Goal: Find specific page/section: Find specific page/section

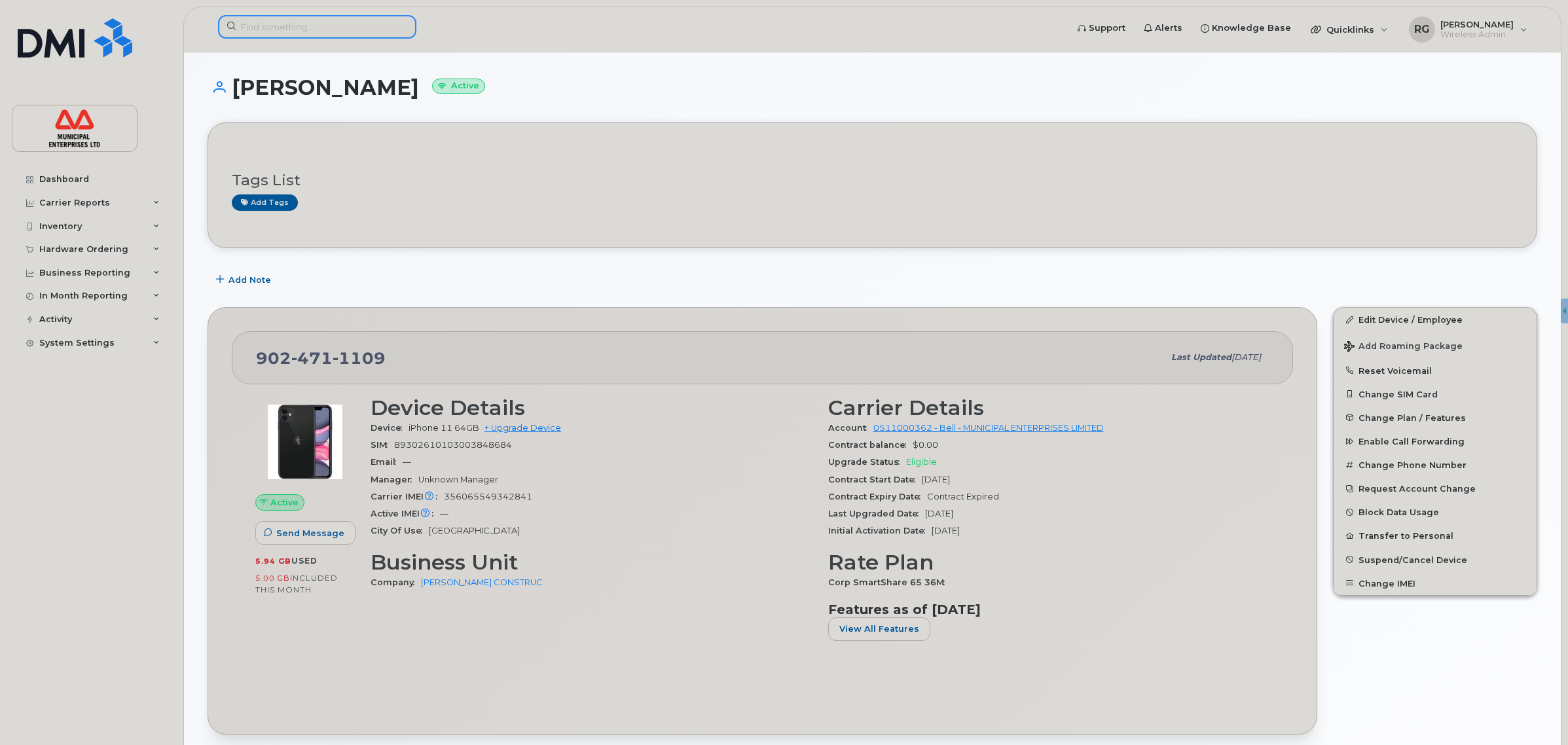
click at [345, 24] on input at bounding box center [317, 27] width 198 height 24
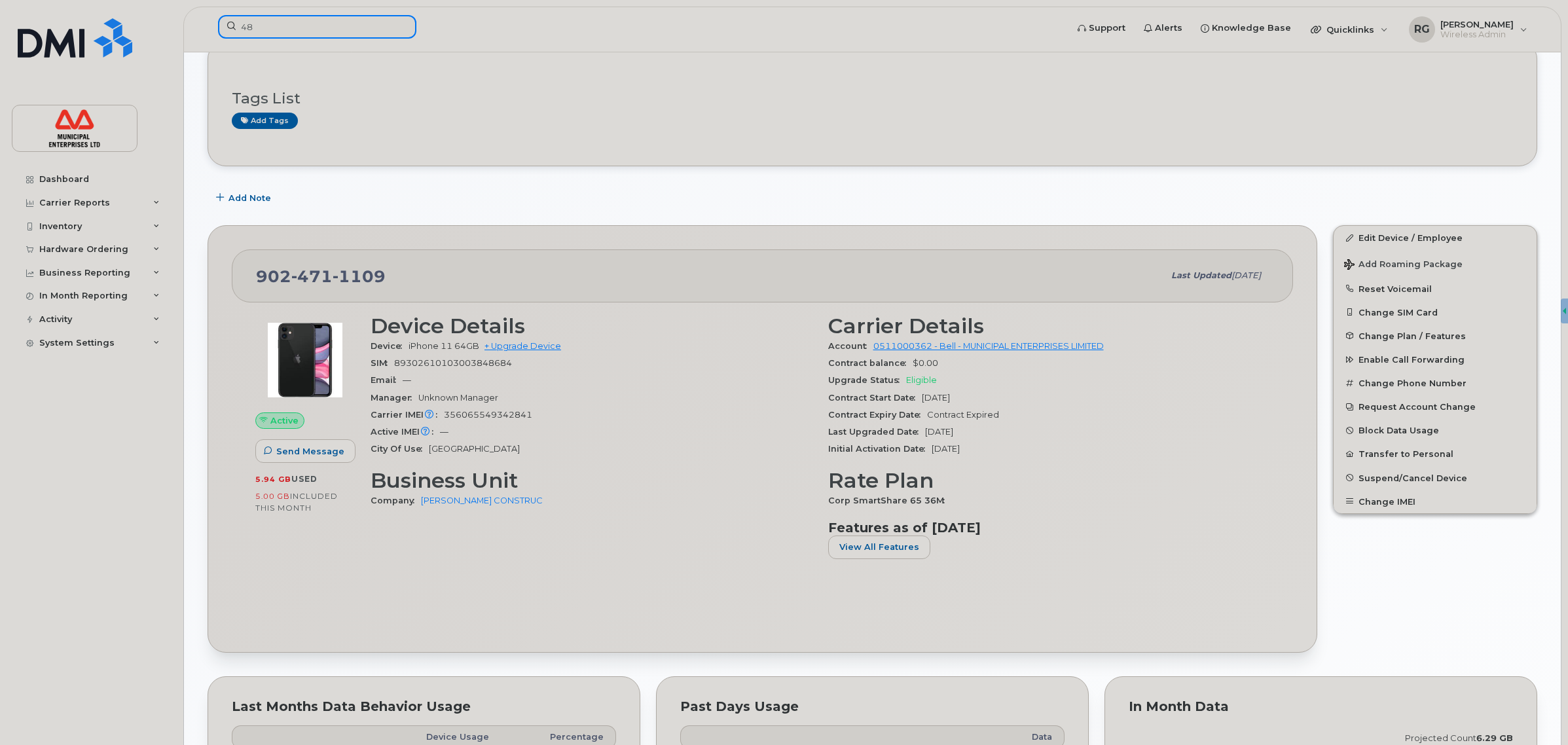
scroll to position [82, 0]
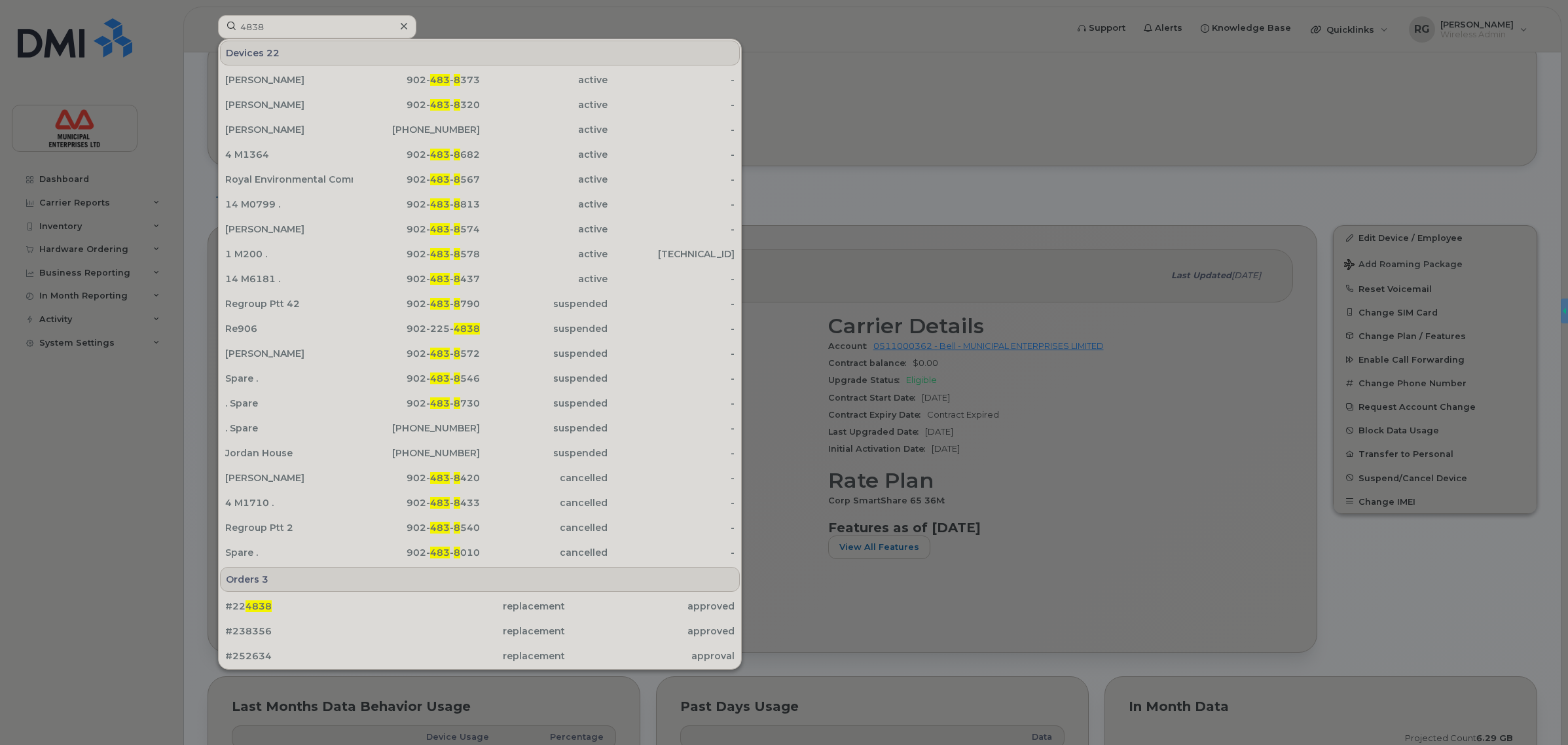
click at [757, 96] on div at bounding box center [784, 372] width 1568 height 745
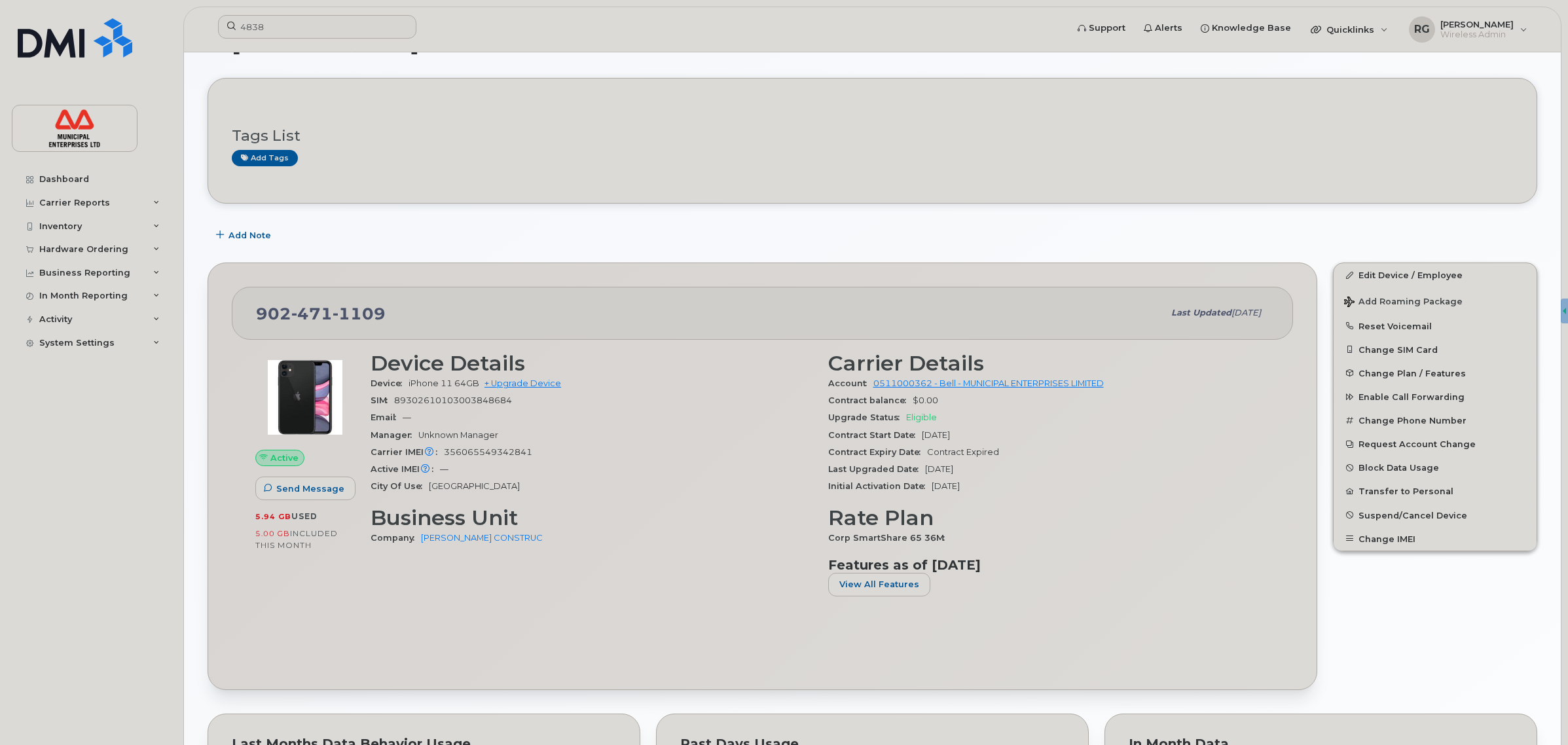
scroll to position [0, 0]
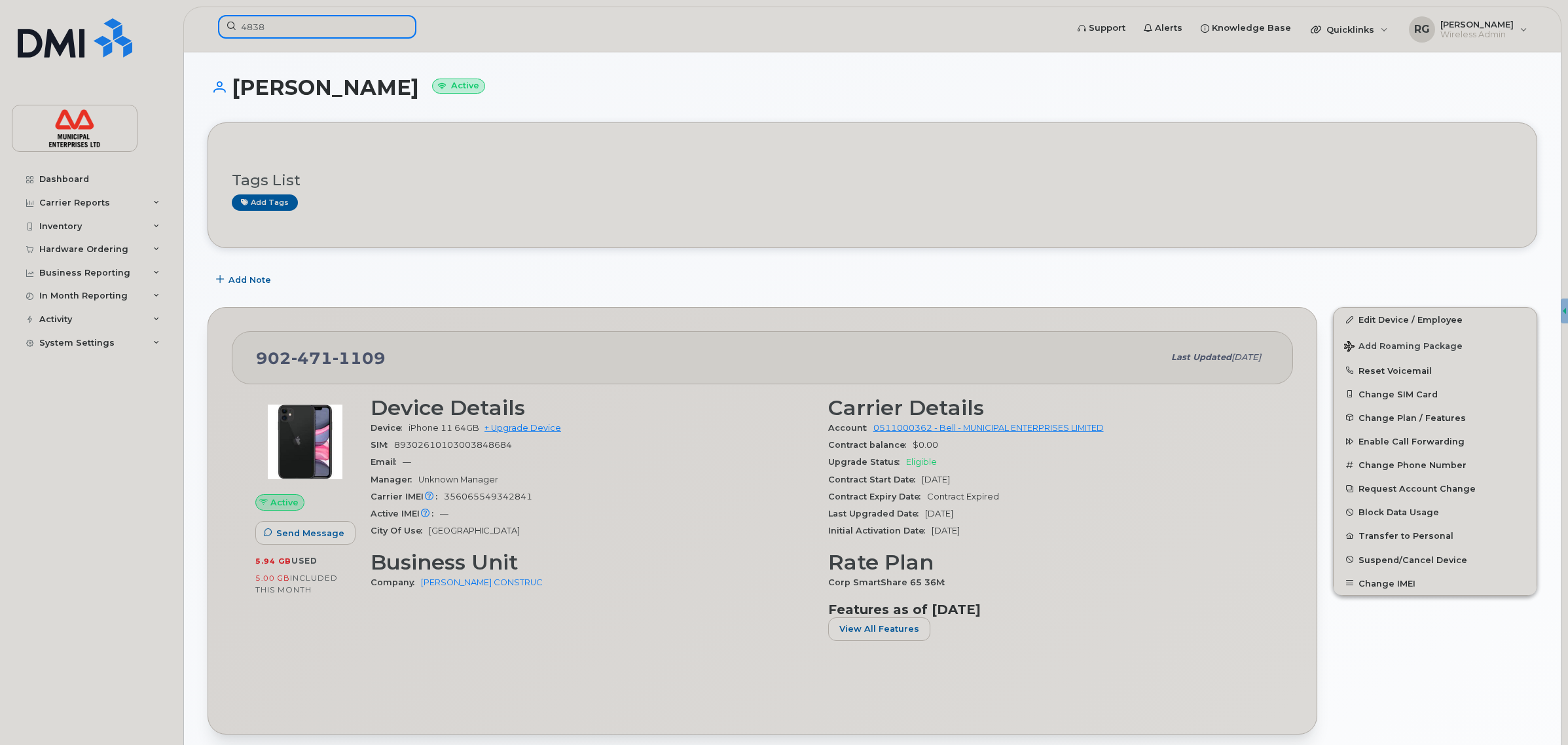
click at [289, 28] on input "4838" at bounding box center [317, 27] width 198 height 24
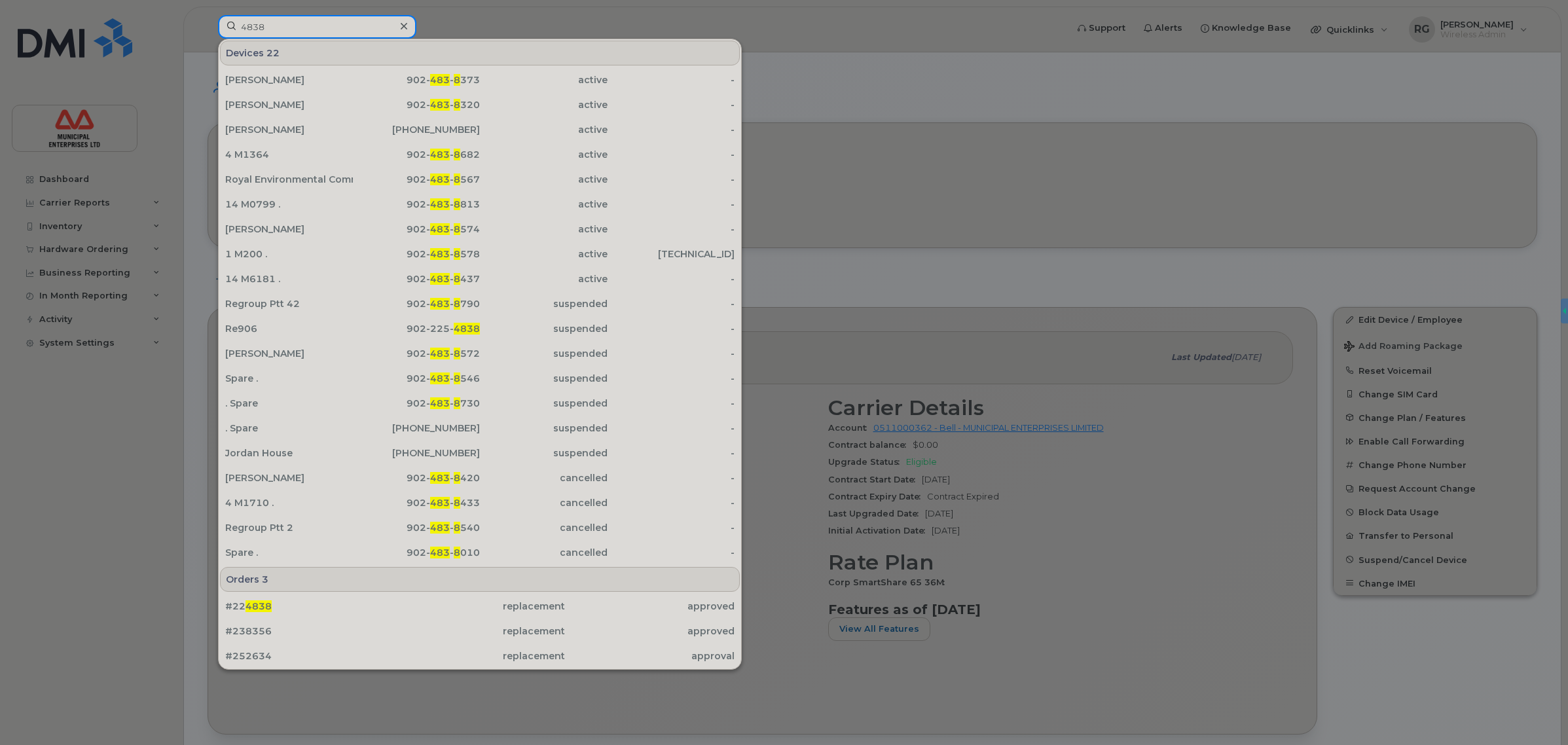
drag, startPoint x: 288, startPoint y: 27, endPoint x: 185, endPoint y: 18, distance: 103.4
click at [207, 18] on div "4838 Devices 22 Jeff Winters 902- 483 - 8 373 active - Terry Rafuse 902- 483 - …" at bounding box center [637, 29] width 861 height 29
paste input "902-789-"
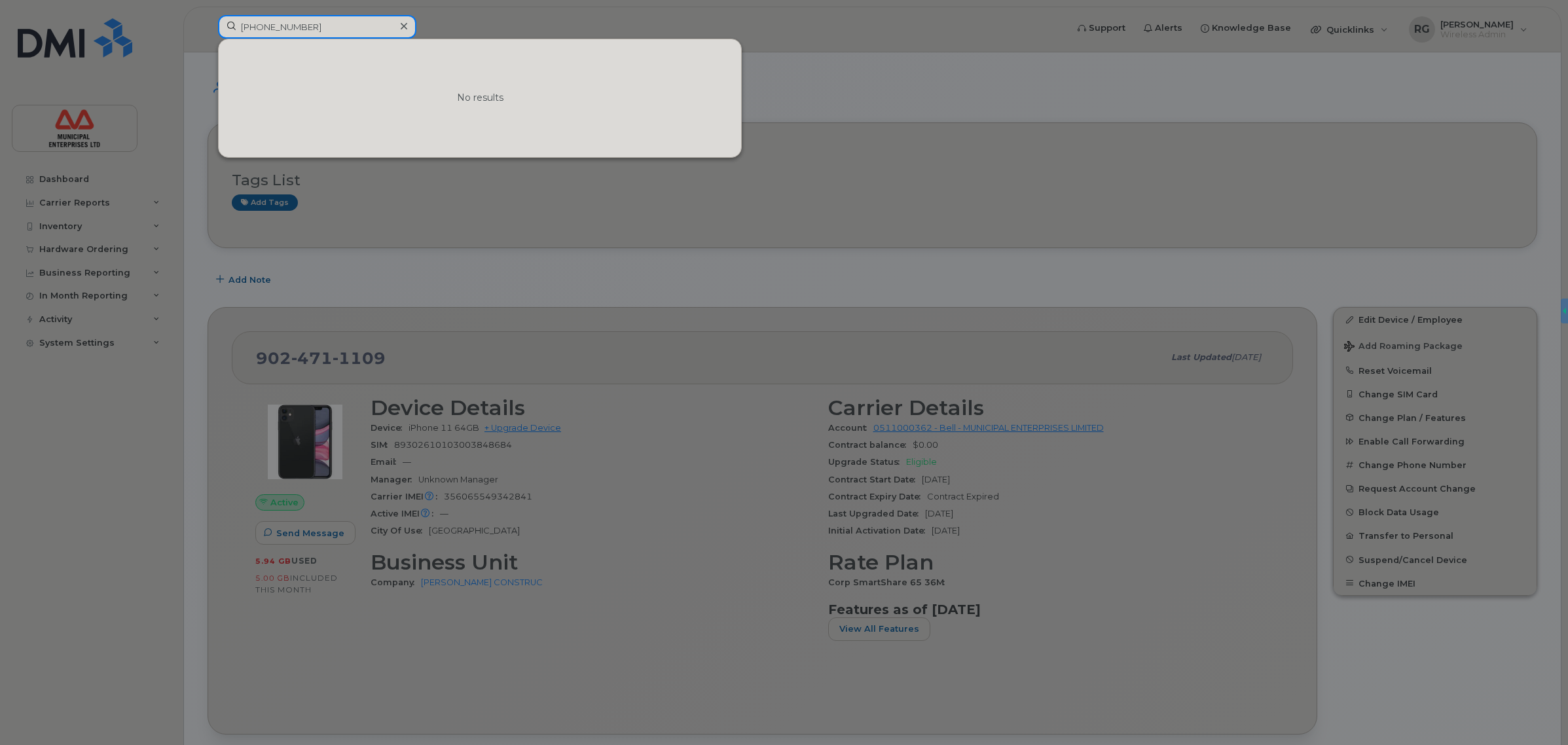
drag, startPoint x: 283, startPoint y: 24, endPoint x: 185, endPoint y: 35, distance: 98.6
click at [218, 32] on div "902-789-4838" at bounding box center [317, 27] width 198 height 24
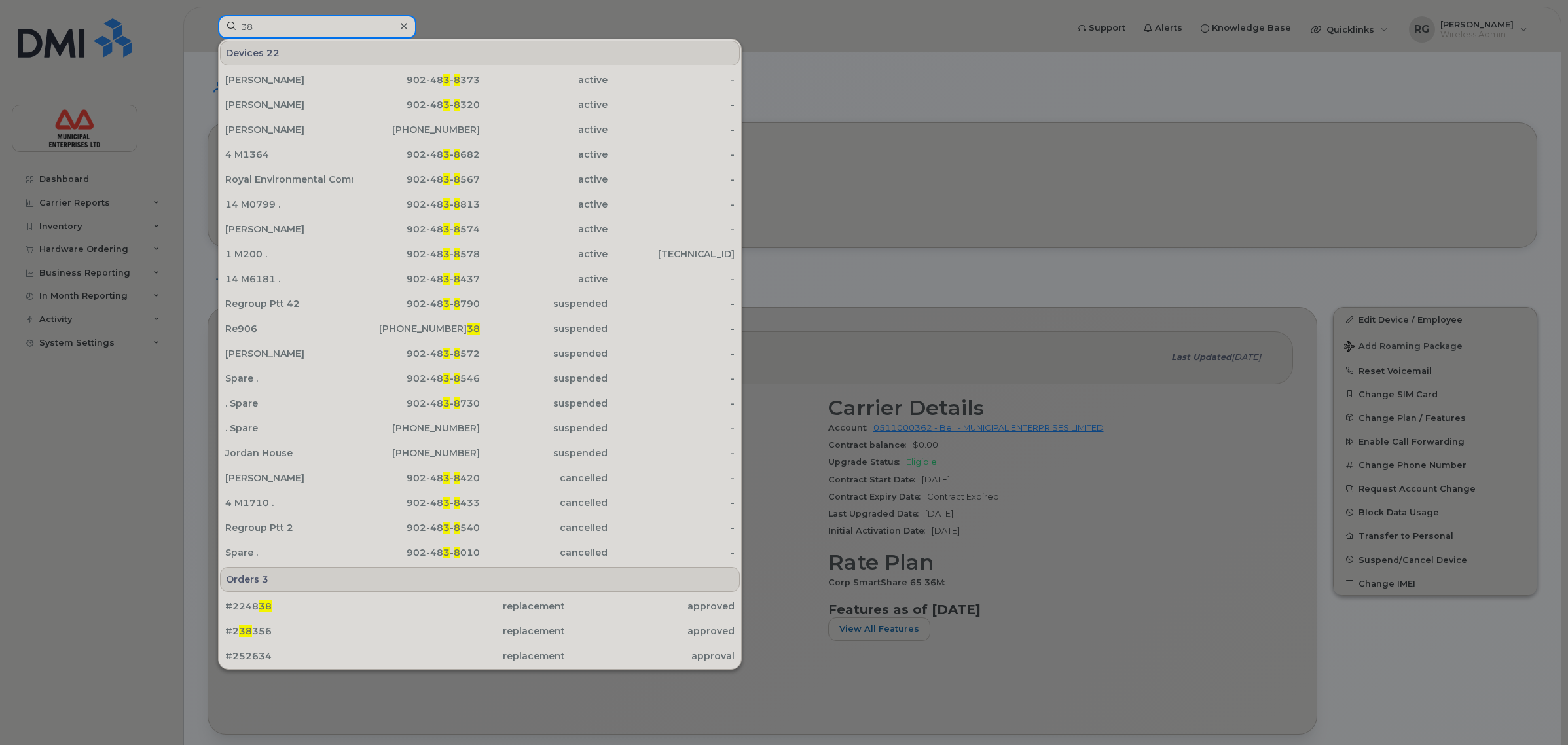
type input "8"
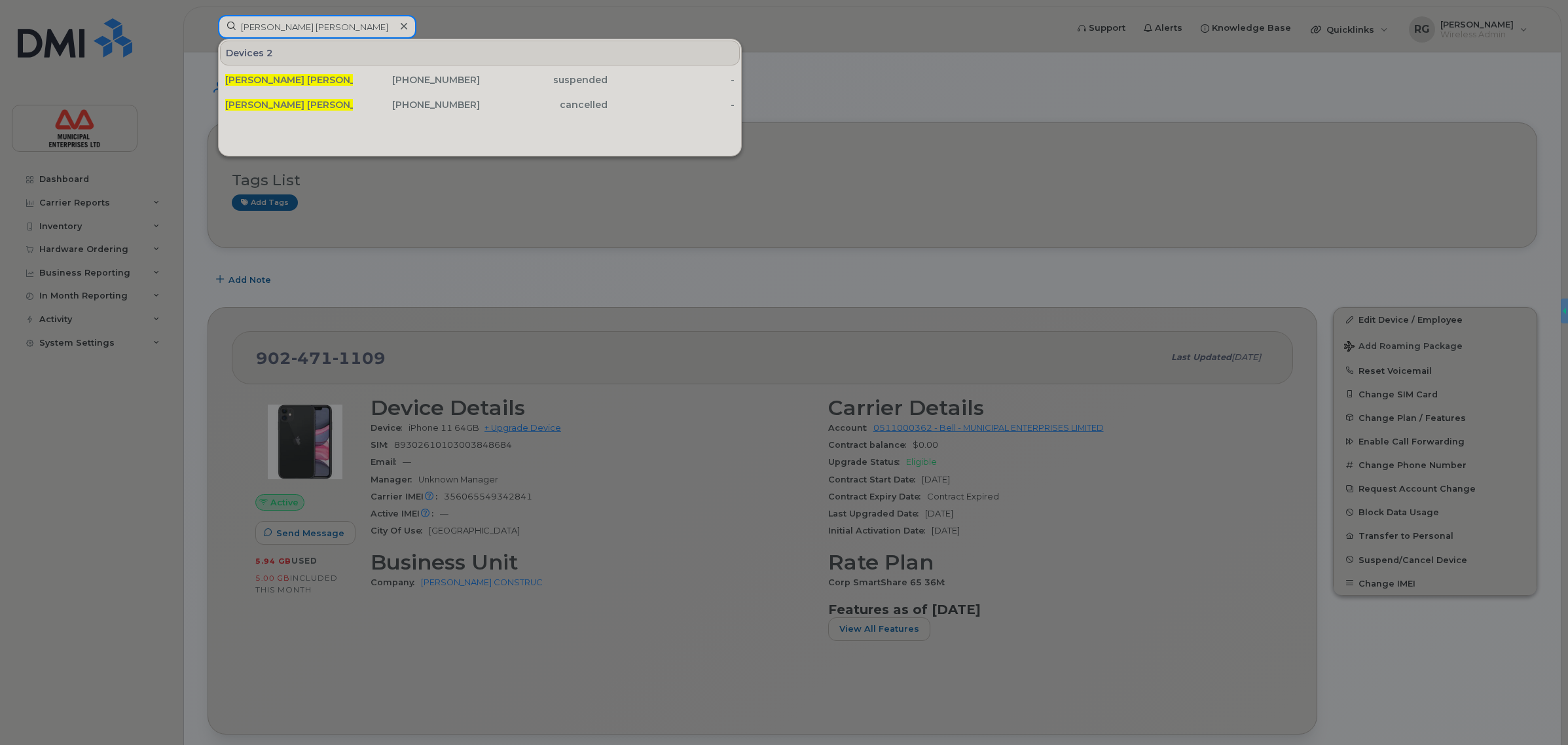
type input "robert sm"
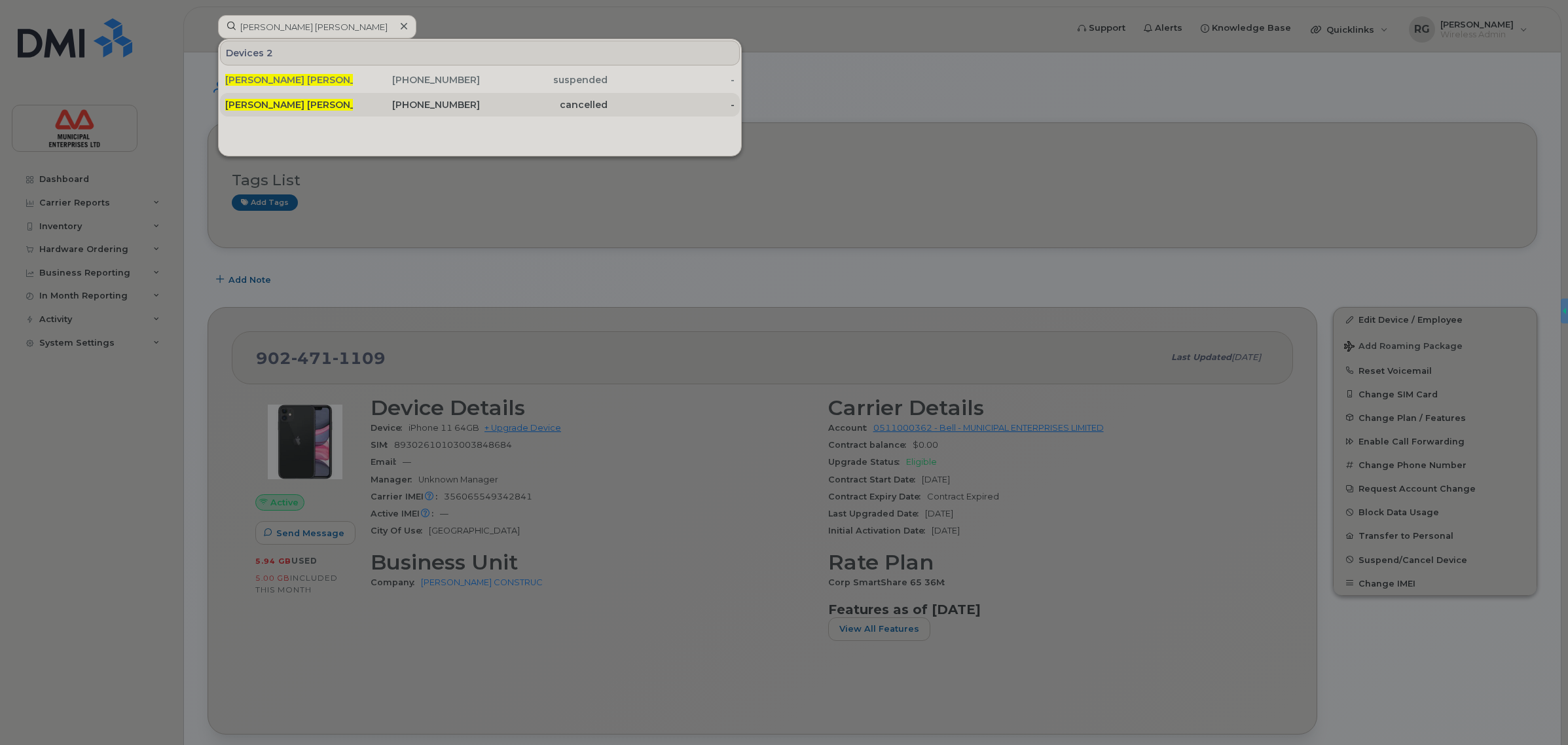
click at [436, 102] on div "902-499-1271" at bounding box center [416, 105] width 128 height 13
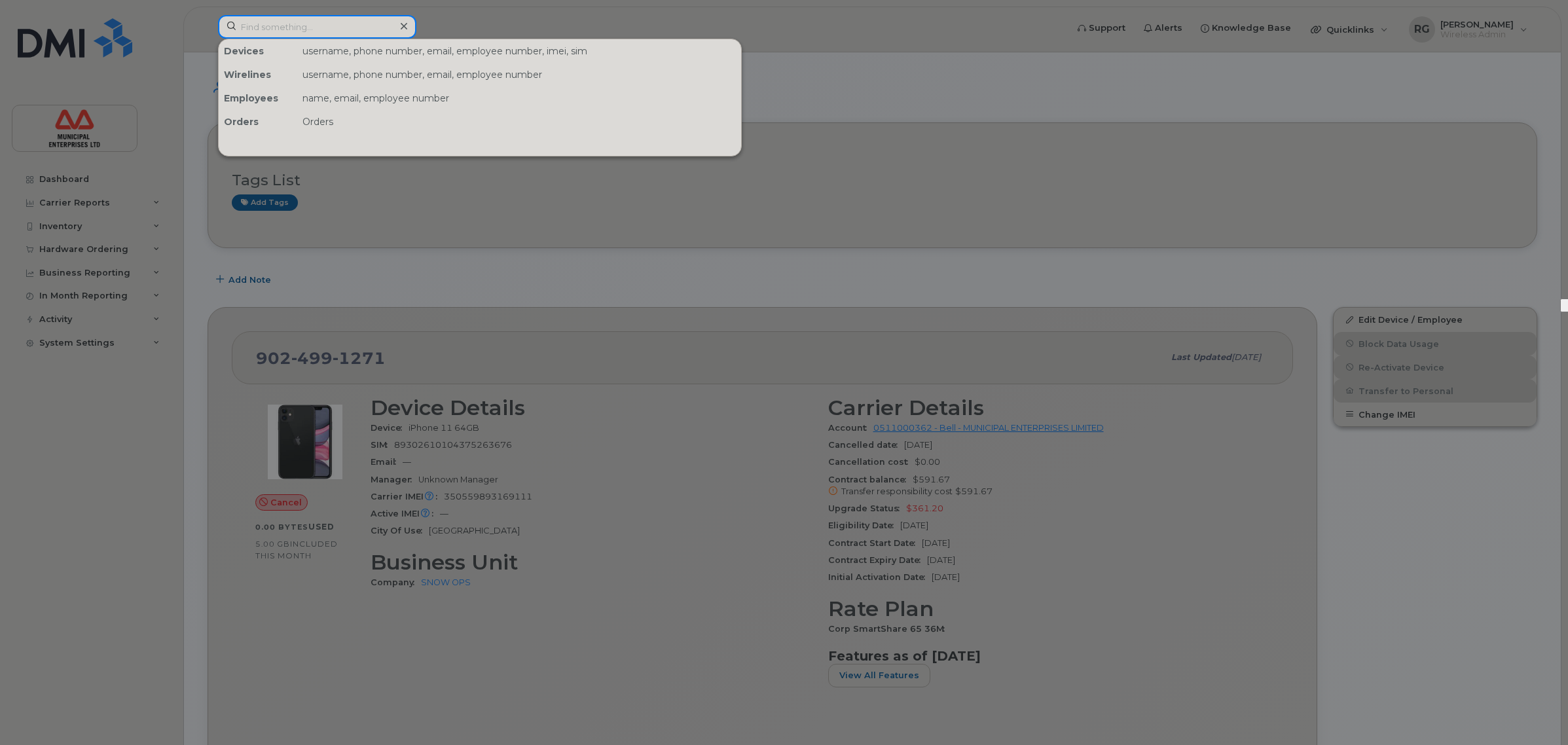
click at [289, 34] on input at bounding box center [317, 27] width 198 height 24
click at [544, 348] on div at bounding box center [784, 372] width 1568 height 745
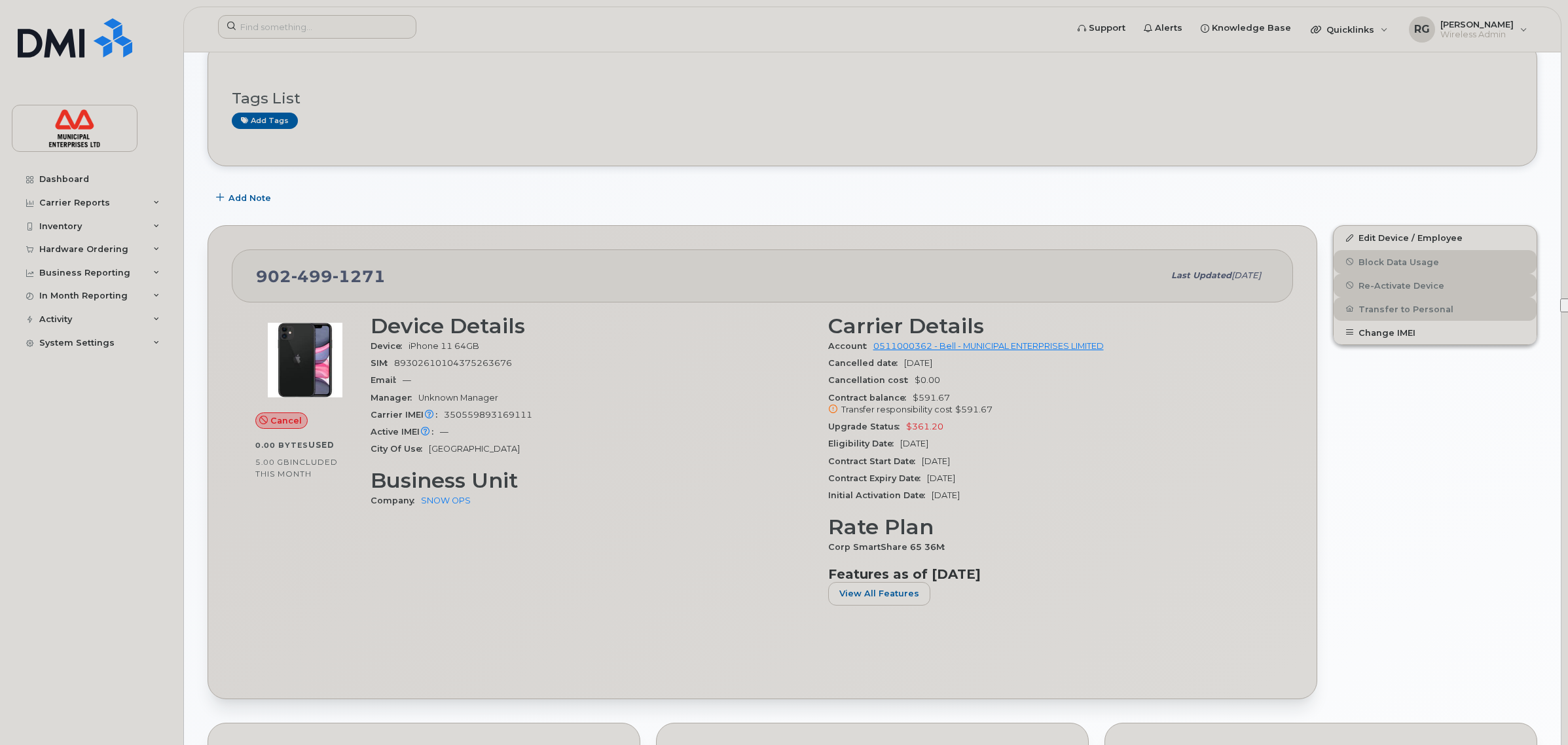
scroll to position [164, 0]
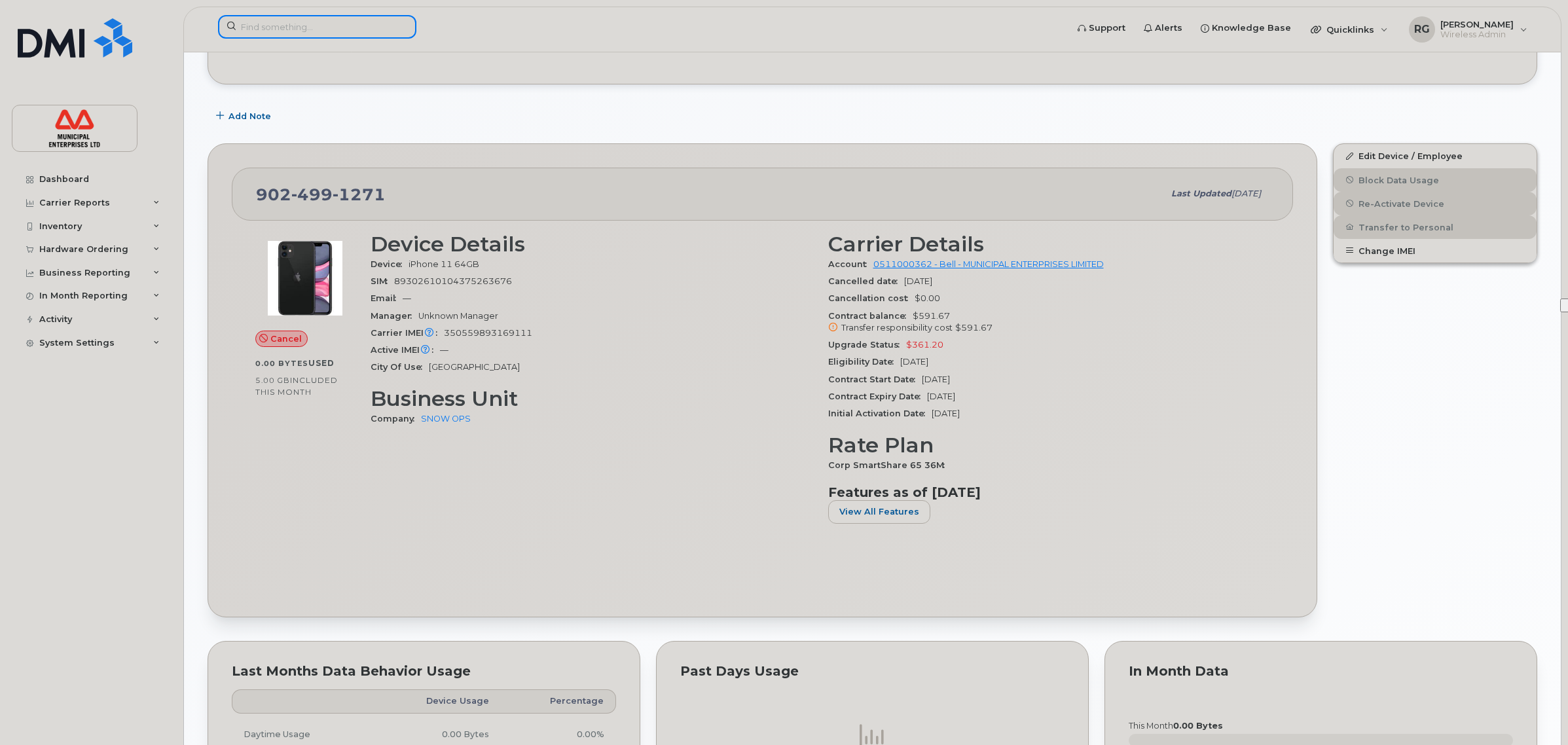
click at [318, 21] on input at bounding box center [317, 27] width 198 height 24
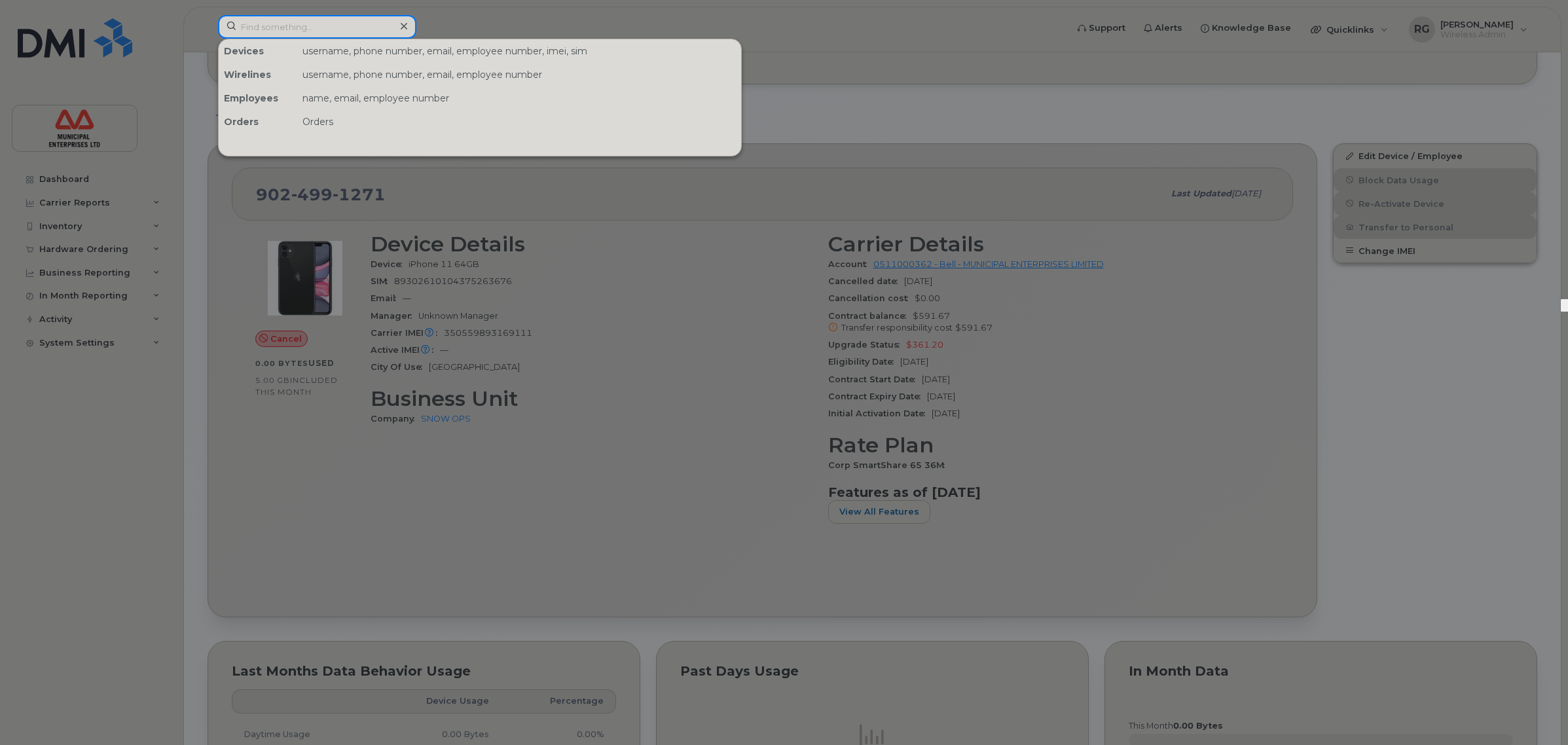
paste input "902-237-0601"
type input "902-237-0601"
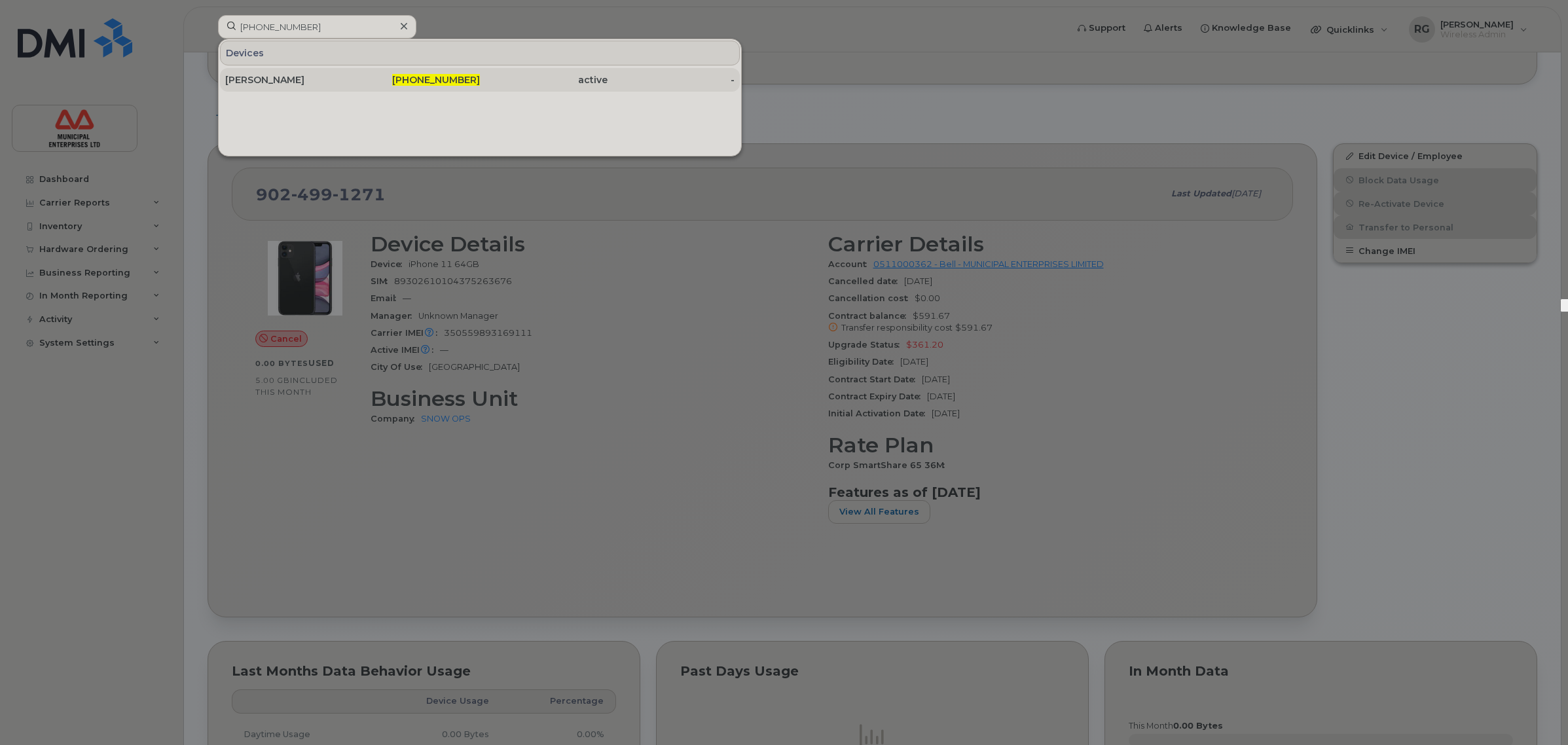
click at [368, 85] on div "902-237-0601" at bounding box center [416, 80] width 128 height 13
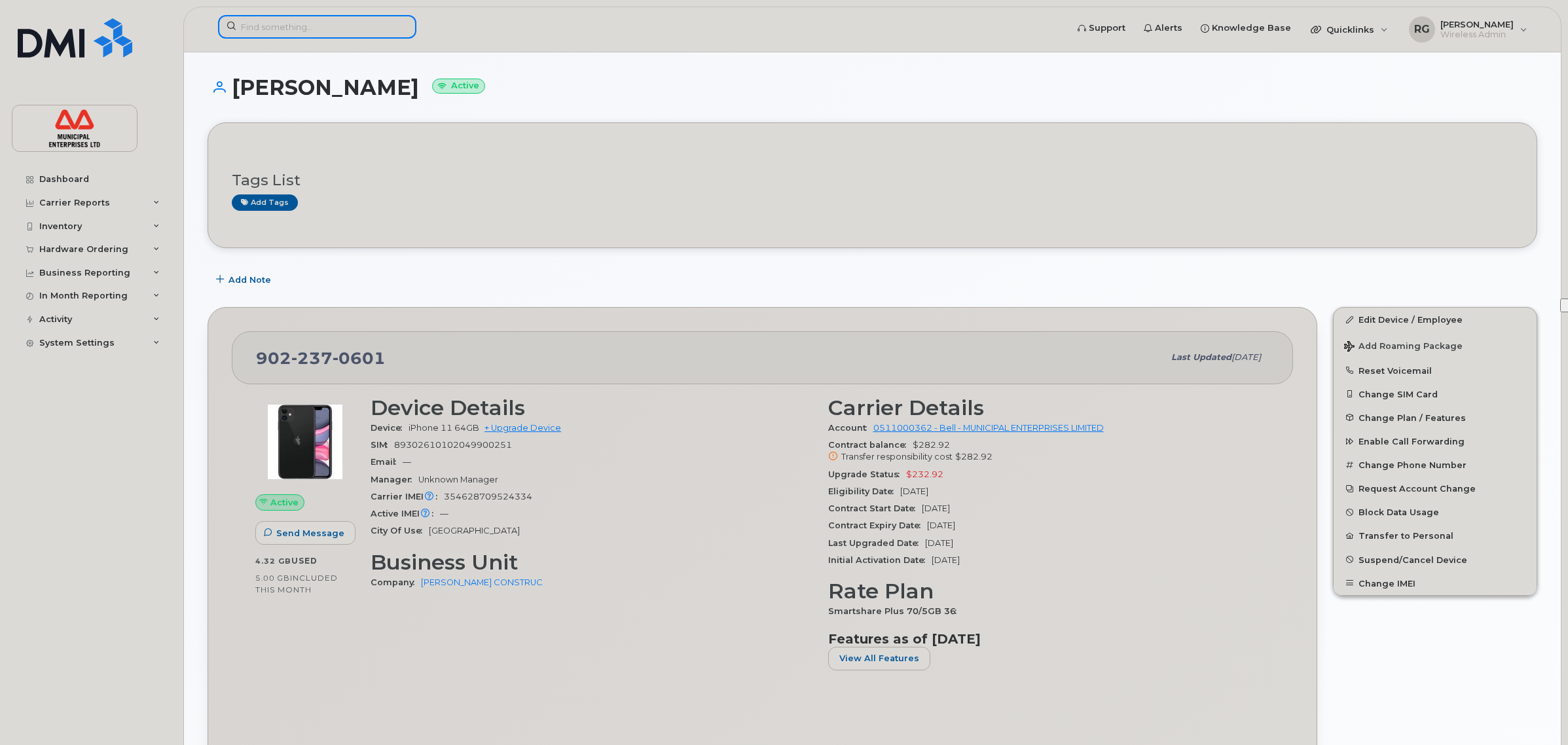
click at [273, 27] on input at bounding box center [317, 27] width 198 height 24
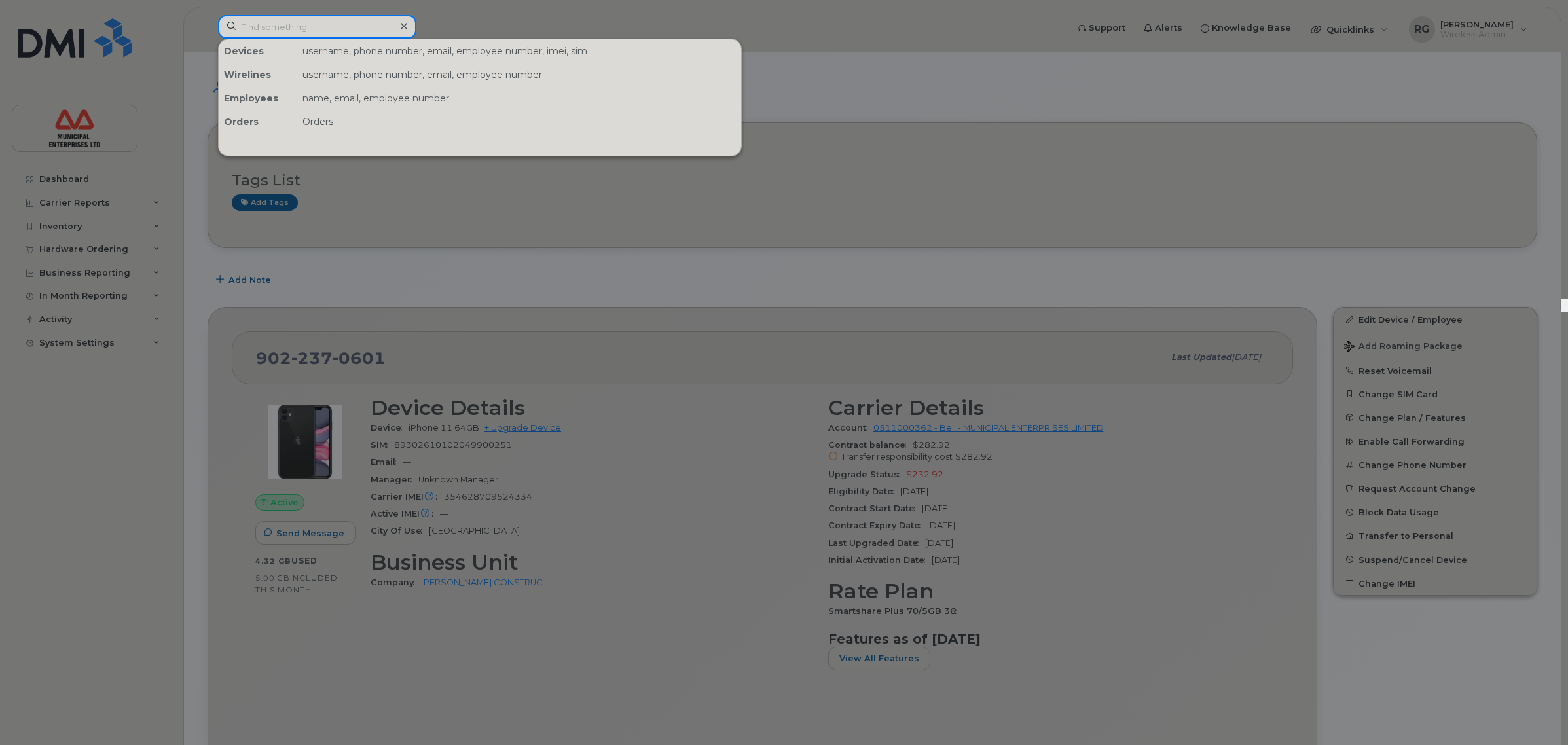
click at [309, 25] on input at bounding box center [317, 27] width 198 height 24
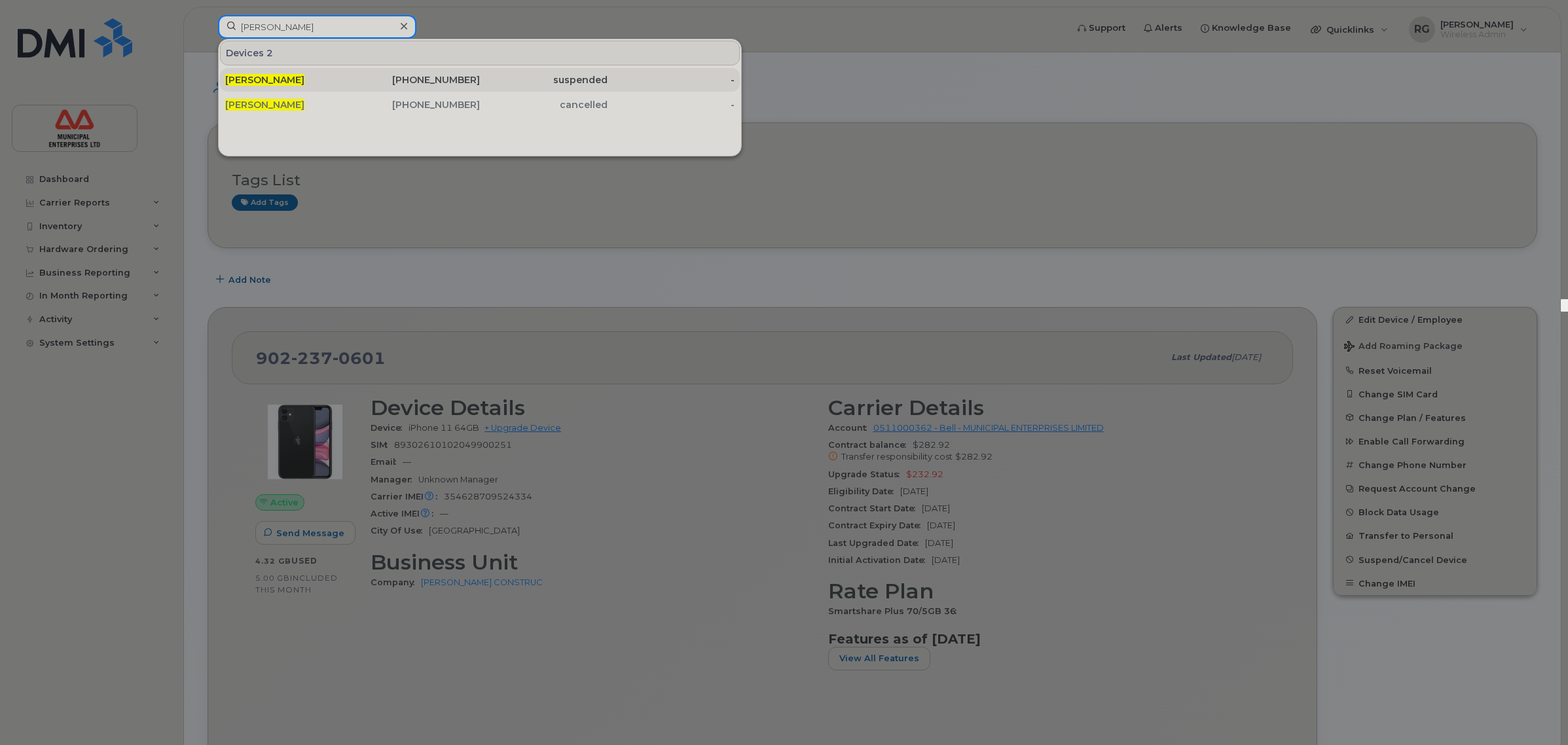
type input "robert smith"
click at [433, 74] on div "902-499-1271" at bounding box center [416, 80] width 128 height 13
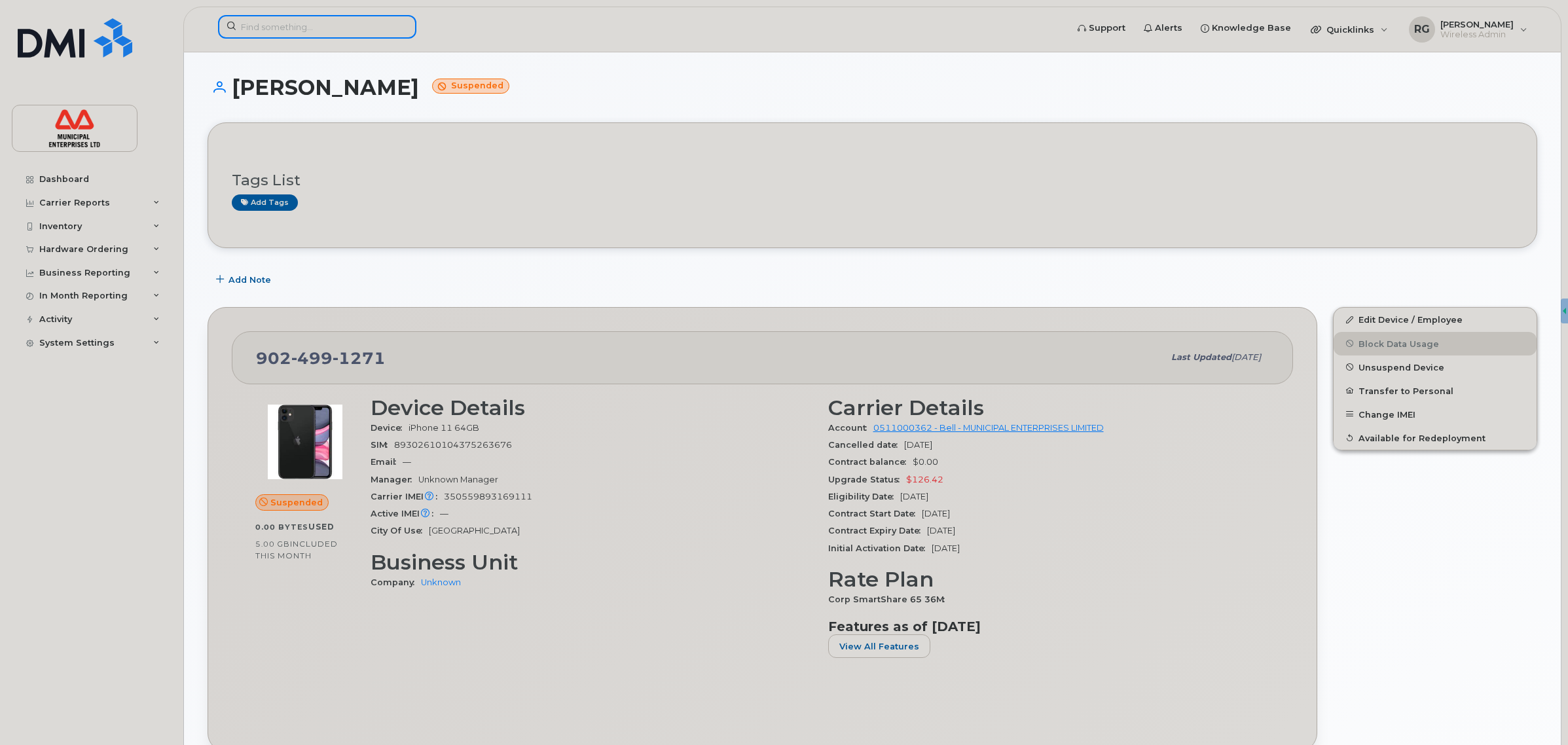
click at [329, 33] on input at bounding box center [317, 27] width 198 height 24
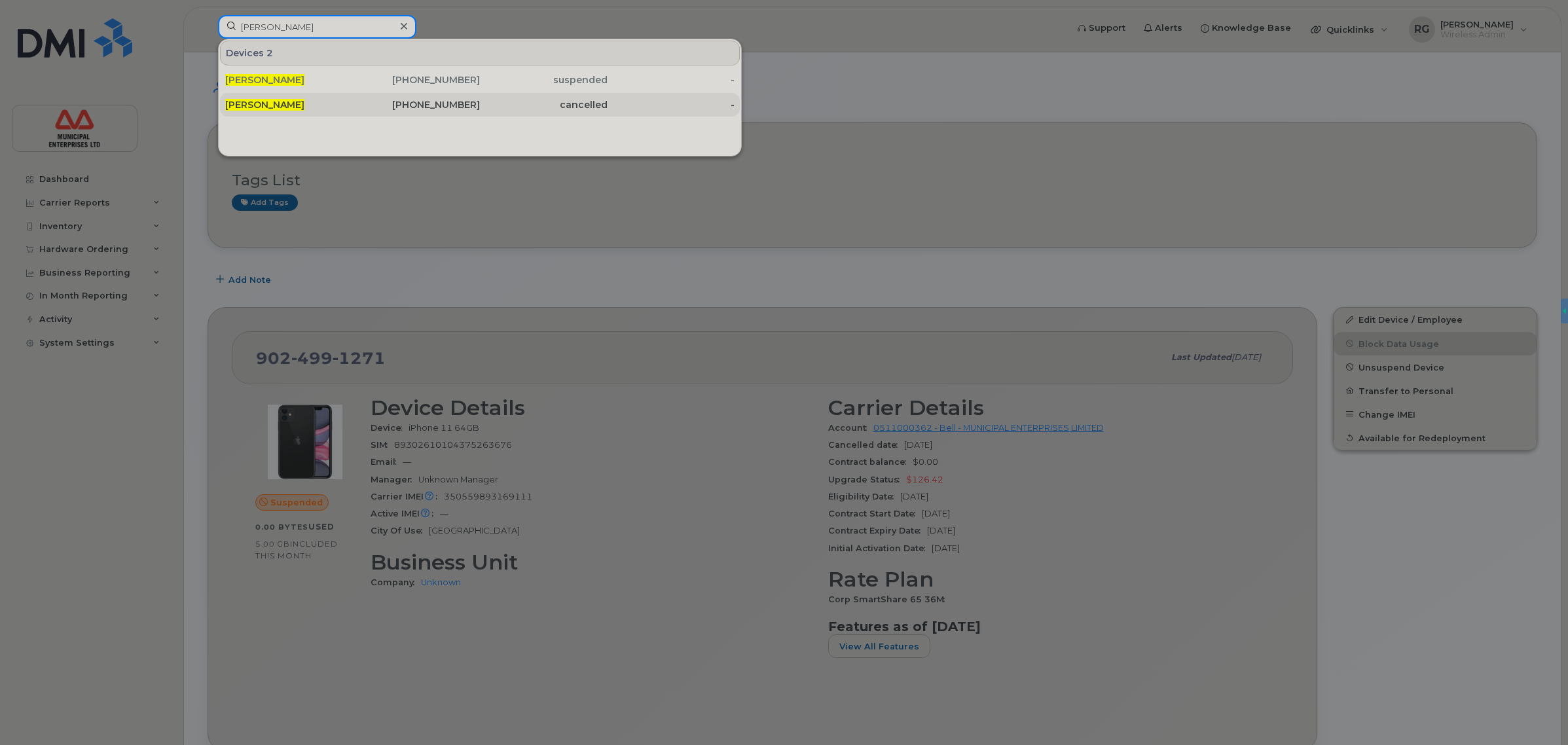
type input "robert smith"
click at [478, 108] on div "[PHONE_NUMBER]" at bounding box center [416, 105] width 128 height 13
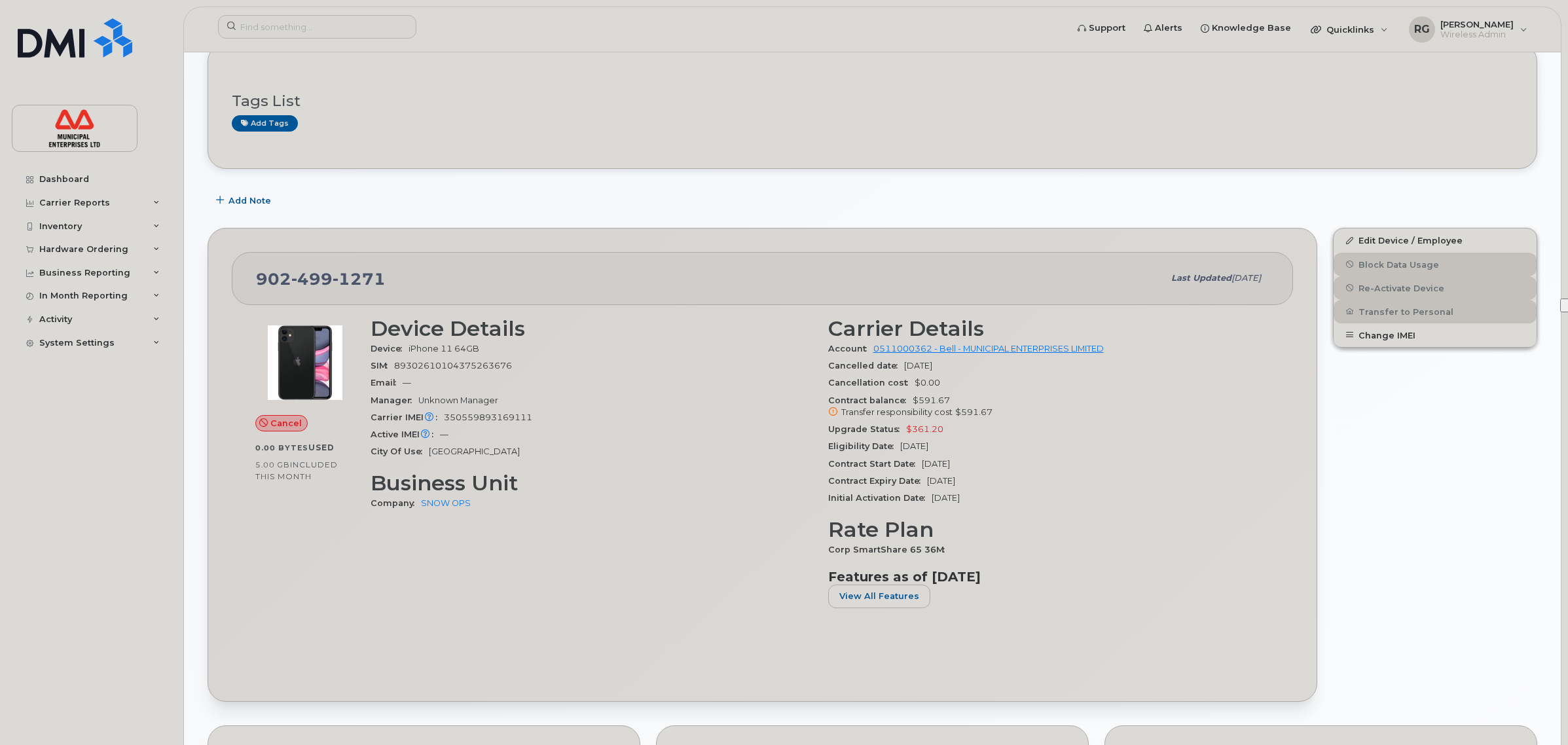
scroll to position [82, 0]
drag, startPoint x: 948, startPoint y: 364, endPoint x: 827, endPoint y: 367, distance: 121.0
click at [828, 367] on div "Cancelled date [DATE]" at bounding box center [1049, 363] width 442 height 17
copy div "Cancelled date [DATE]"
